Goal: Task Accomplishment & Management: Complete application form

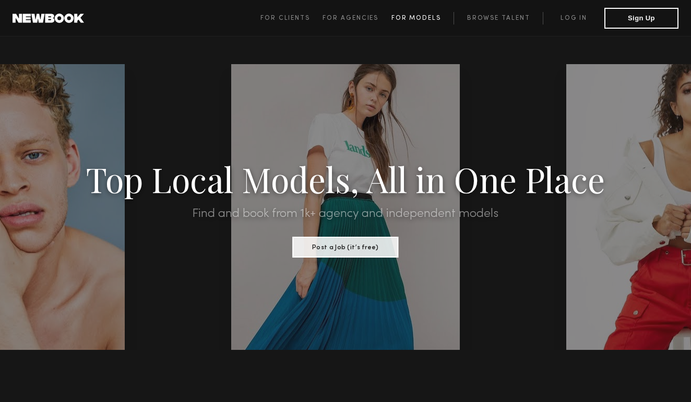
click at [415, 19] on span "For Models" at bounding box center [416, 18] width 50 height 6
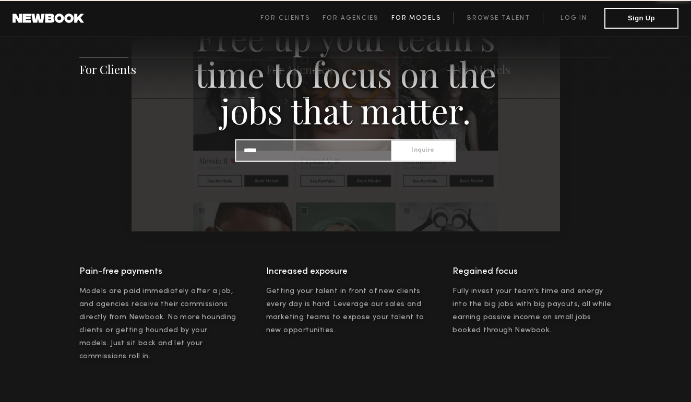
scroll to position [1501, 0]
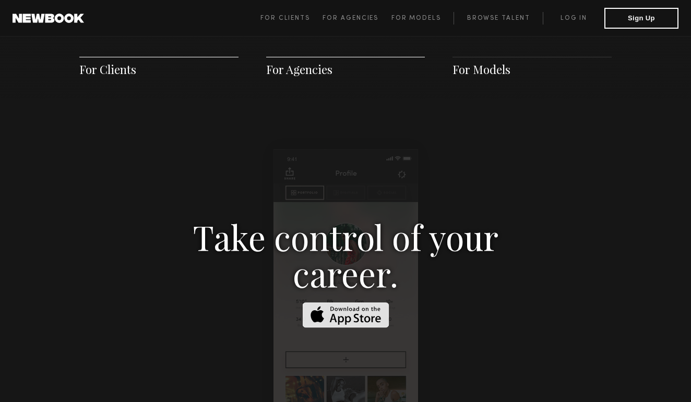
click at [476, 73] on span "For Models" at bounding box center [481, 70] width 58 height 16
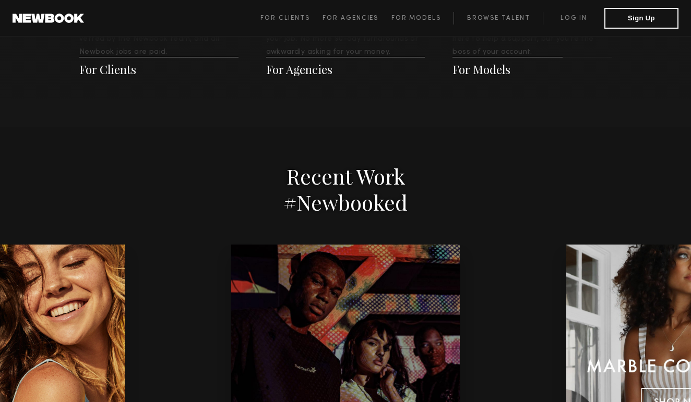
scroll to position [2048, 0]
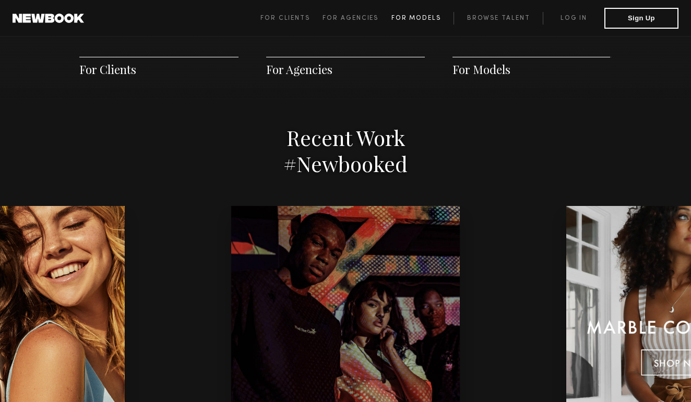
click at [422, 14] on link "For Models" at bounding box center [422, 18] width 63 height 13
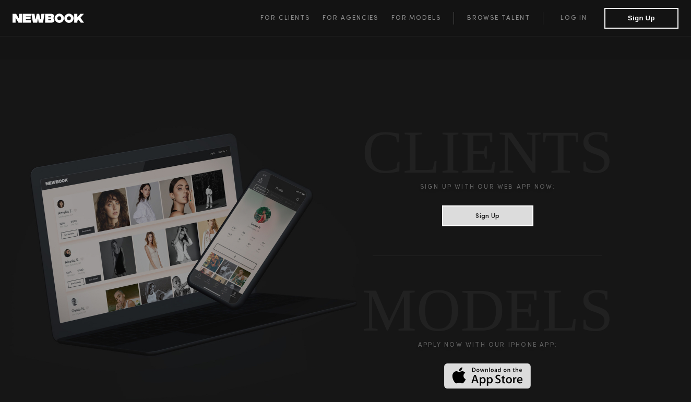
scroll to position [2544, 0]
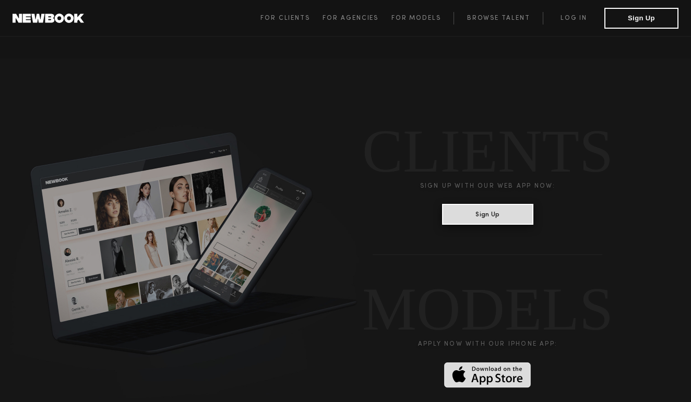
click at [470, 204] on button "Sign Up" at bounding box center [487, 214] width 91 height 21
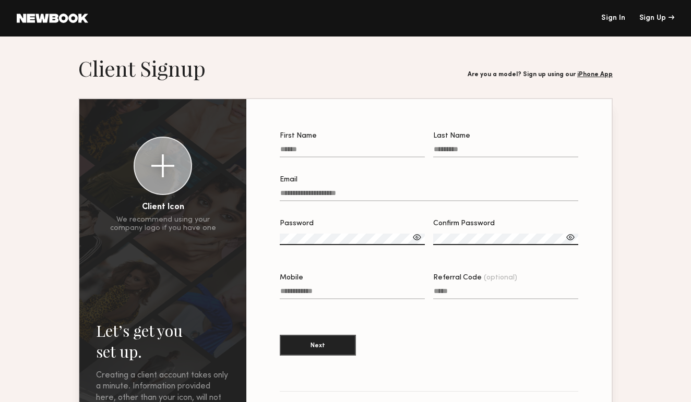
click at [595, 76] on link "iPhone App" at bounding box center [594, 74] width 35 height 6
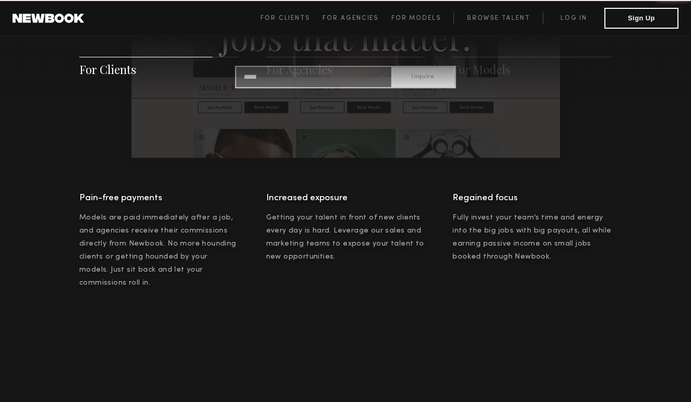
scroll to position [1501, 0]
